Goal: Task Accomplishment & Management: Manage account settings

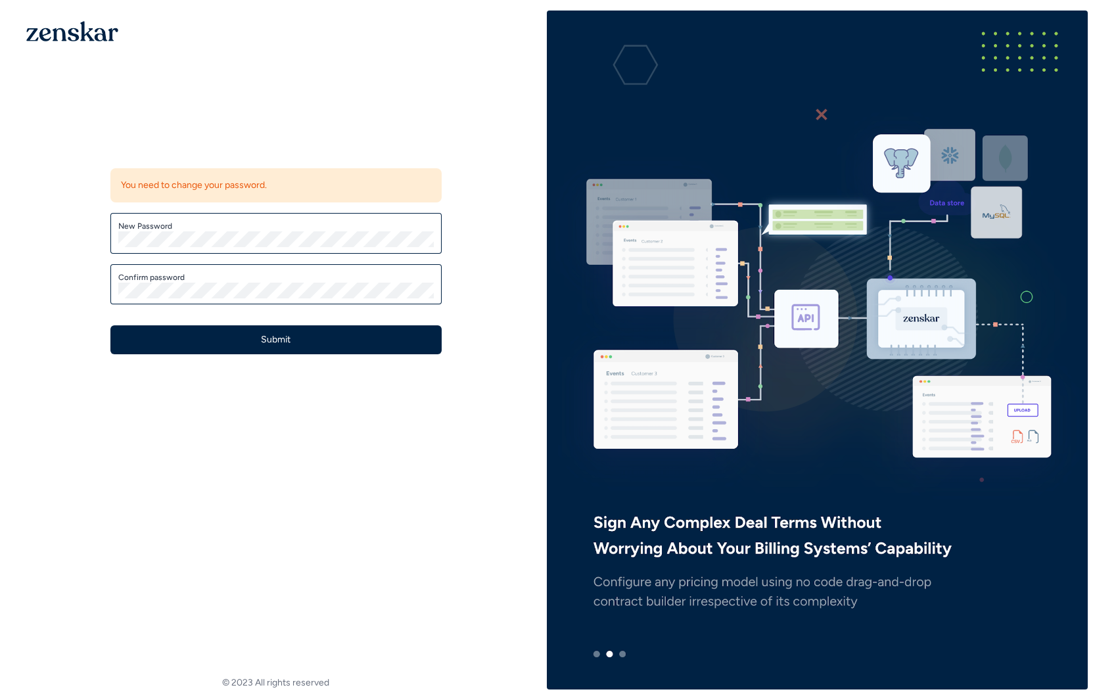
click at [244, 229] on label "New Password" at bounding box center [275, 226] width 315 height 11
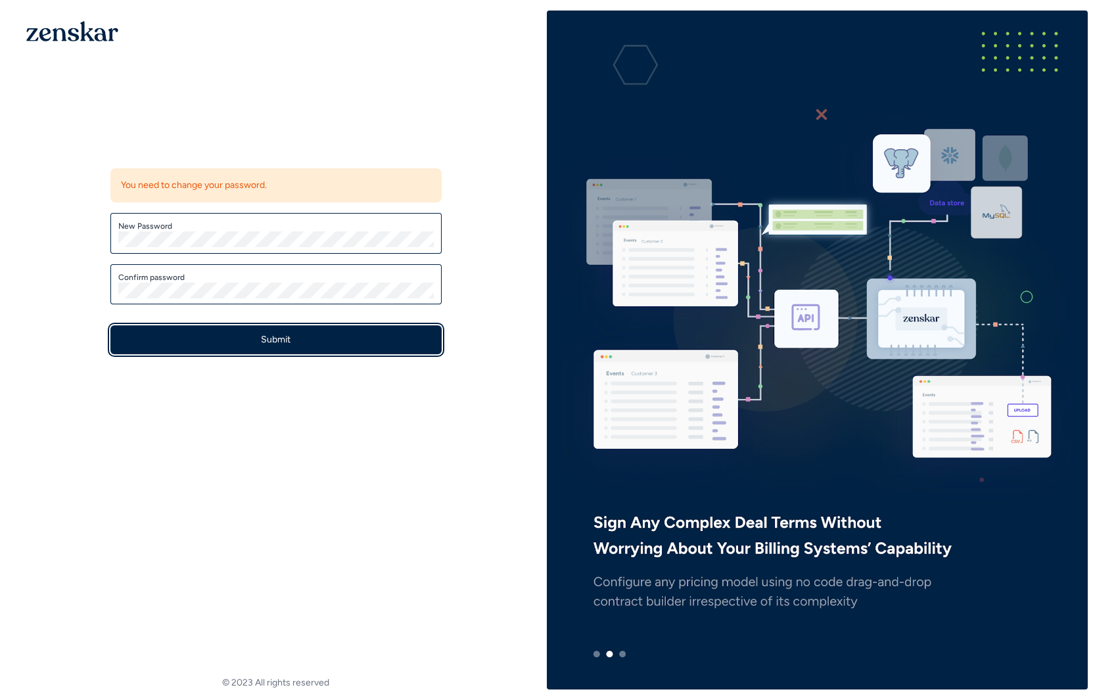
click at [312, 339] on button "Submit" at bounding box center [275, 339] width 331 height 29
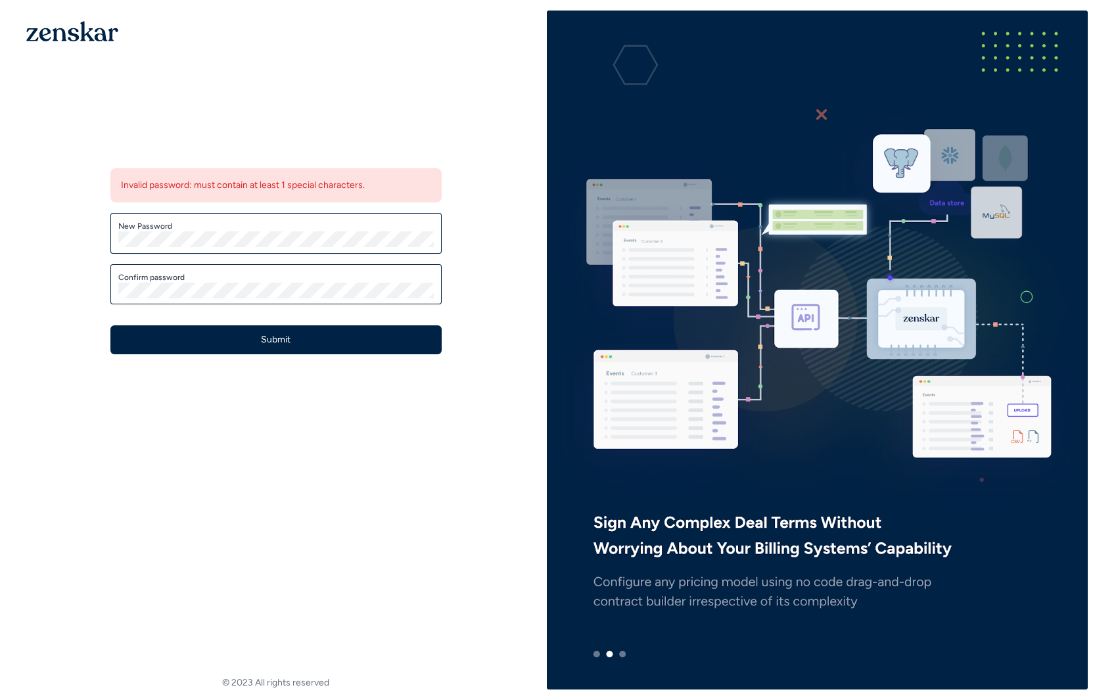
click at [308, 226] on label "New Password" at bounding box center [275, 226] width 315 height 11
click at [1092, 244] on com-1password-button at bounding box center [1093, 350] width 0 height 679
click at [86, 238] on div "Update password Invalid password: must contain at least 1 special characters. N…" at bounding box center [276, 243] width 542 height 465
click at [430, 362] on div "Update password Invalid password: must contain at least 1 special characters. N…" at bounding box center [275, 253] width 373 height 244
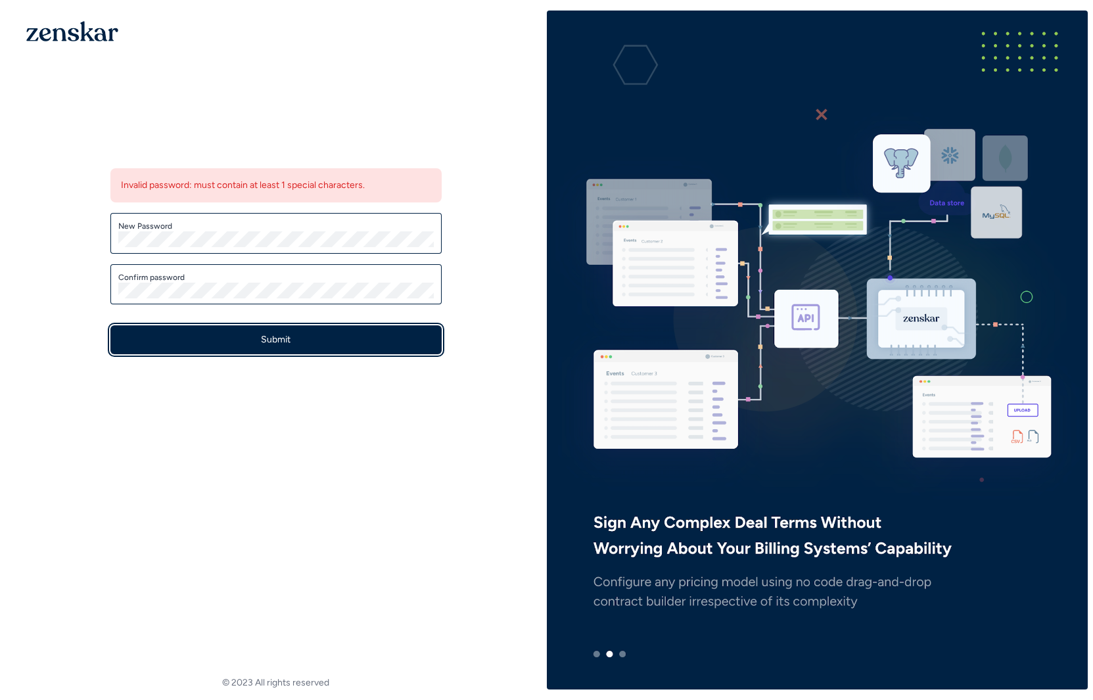
click at [329, 338] on button "Submit" at bounding box center [275, 339] width 331 height 29
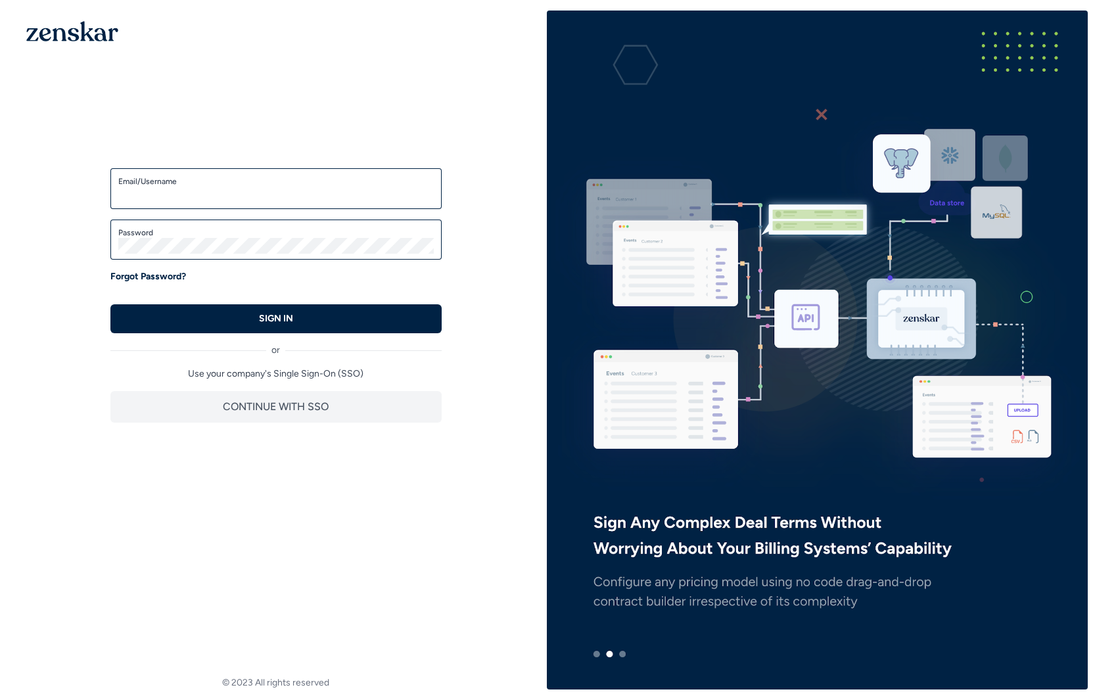
click at [281, 191] on input "Email/Username" at bounding box center [275, 195] width 315 height 16
type input "*"
type input "**********"
click at [352, 428] on div "**********" at bounding box center [275, 287] width 373 height 312
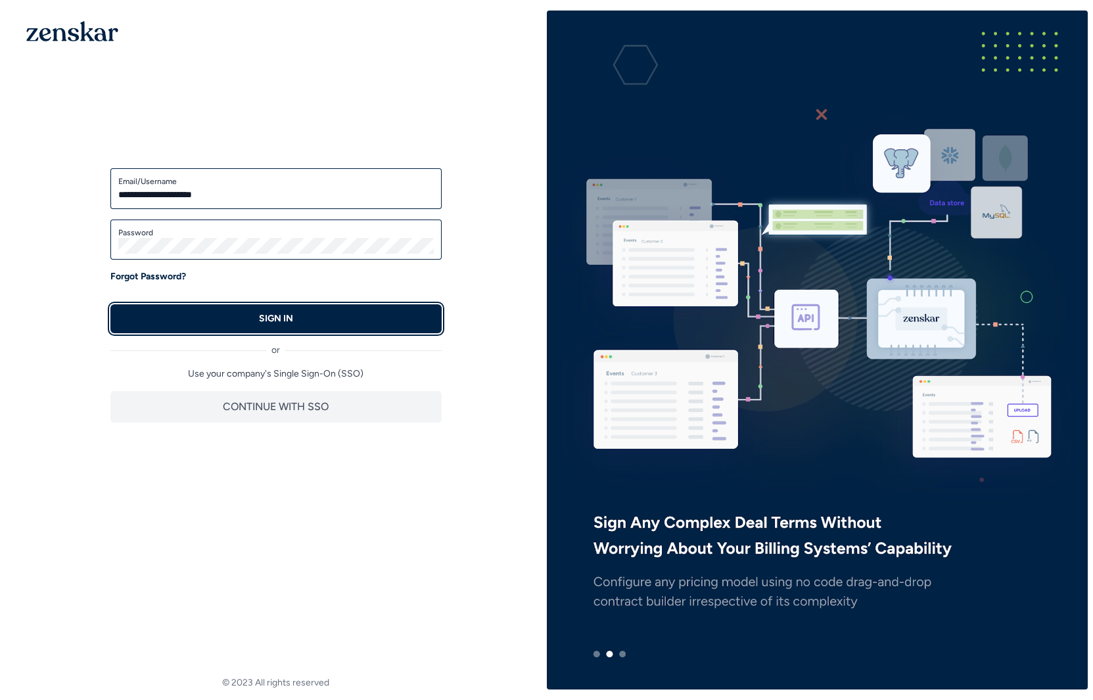
click at [300, 319] on button "SIGN IN" at bounding box center [275, 318] width 331 height 29
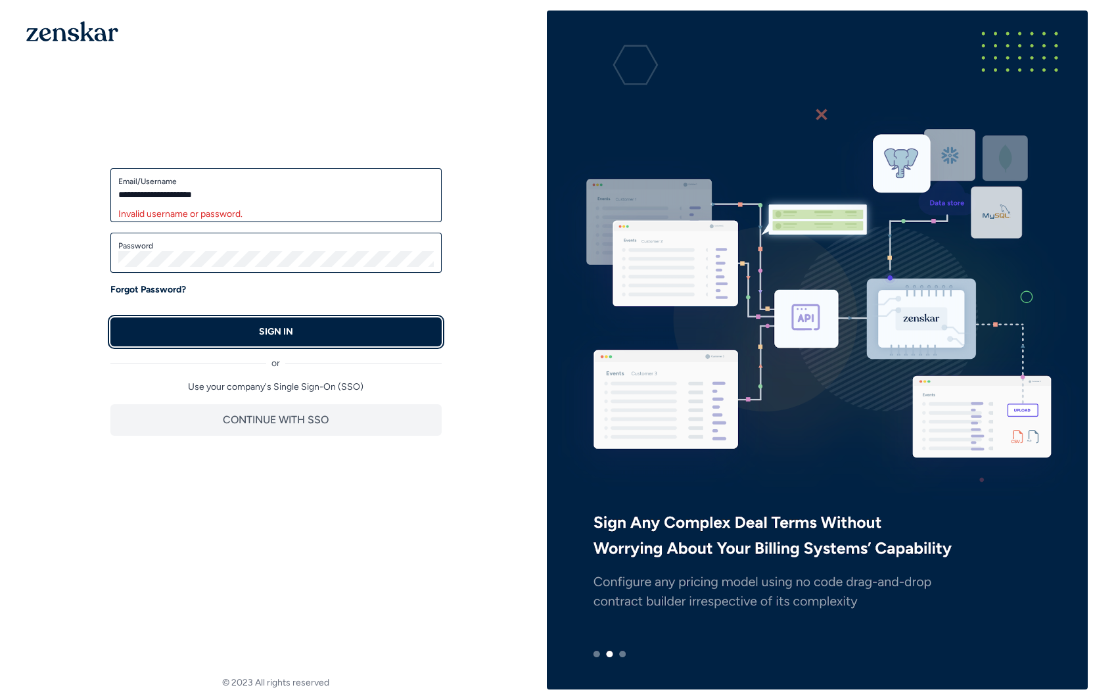
click at [267, 327] on p "SIGN IN" at bounding box center [276, 331] width 34 height 13
click at [408, 335] on button "SIGN IN" at bounding box center [275, 331] width 331 height 29
